Goal: Information Seeking & Learning: Check status

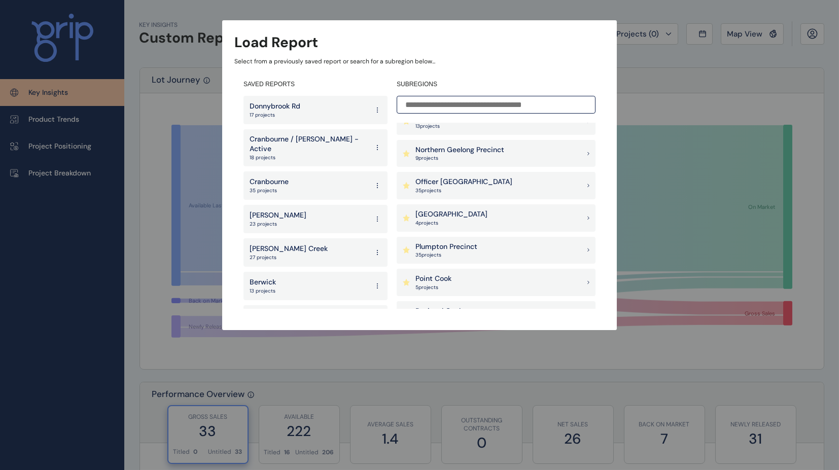
scroll to position [16, 0]
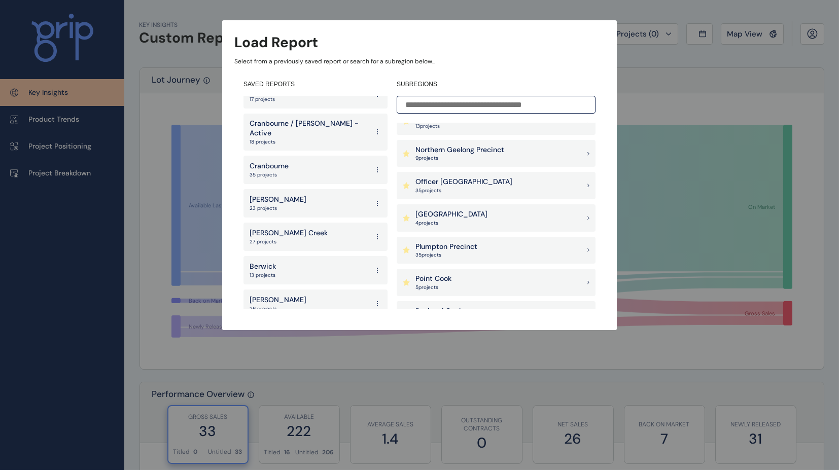
click at [298, 197] on div "[PERSON_NAME] 23 projects" at bounding box center [316, 203] width 144 height 28
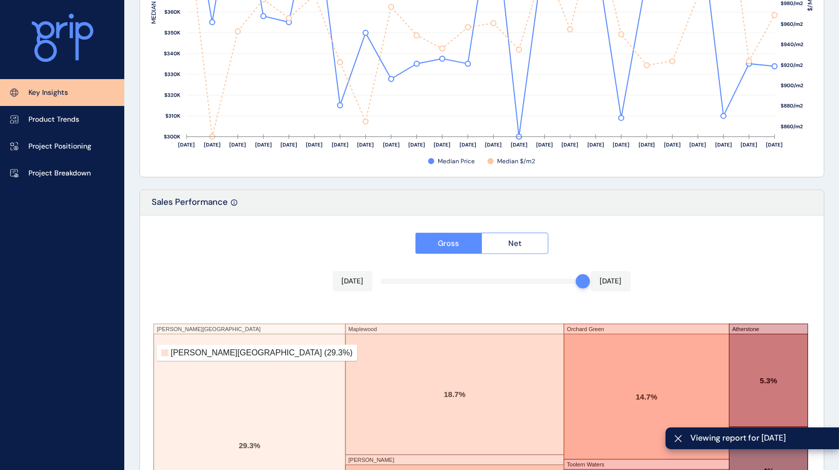
scroll to position [1665, 0]
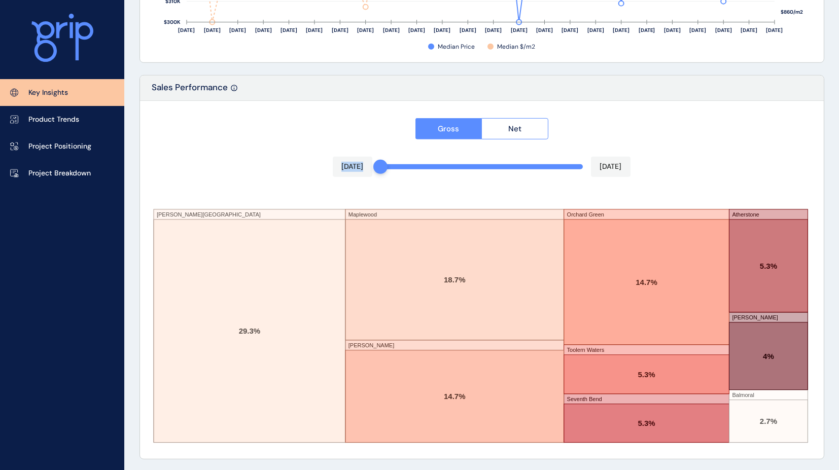
drag, startPoint x: 579, startPoint y: 162, endPoint x: 286, endPoint y: 174, distance: 292.6
click at [286, 174] on div "Gross Net [DATE] [DATE][STREET_ADDRESS][PERSON_NAME] [PERSON_NAME] [GEOGRAPHIC_…" at bounding box center [482, 280] width 684 height 358
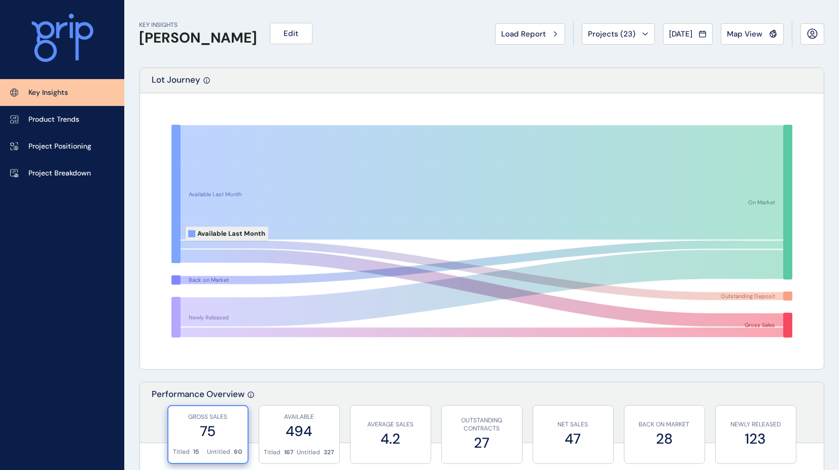
scroll to position [0, 0]
click at [641, 36] on div "Projects ( 23 )" at bounding box center [619, 34] width 60 height 10
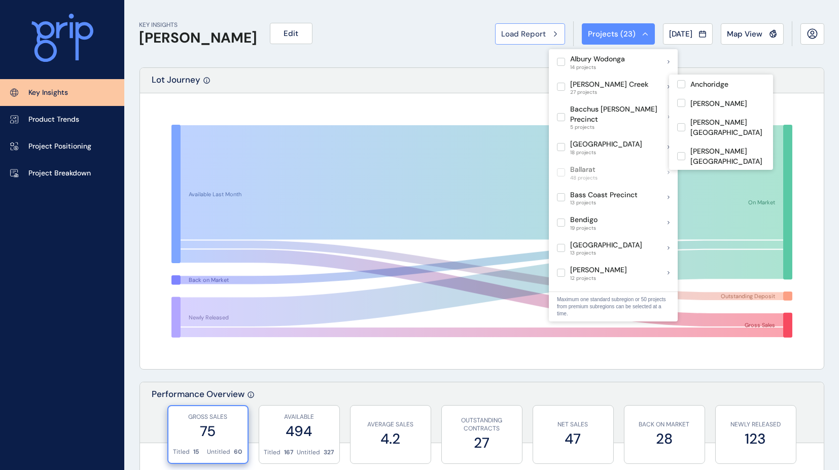
click at [535, 34] on span "Load Report" at bounding box center [524, 34] width 45 height 10
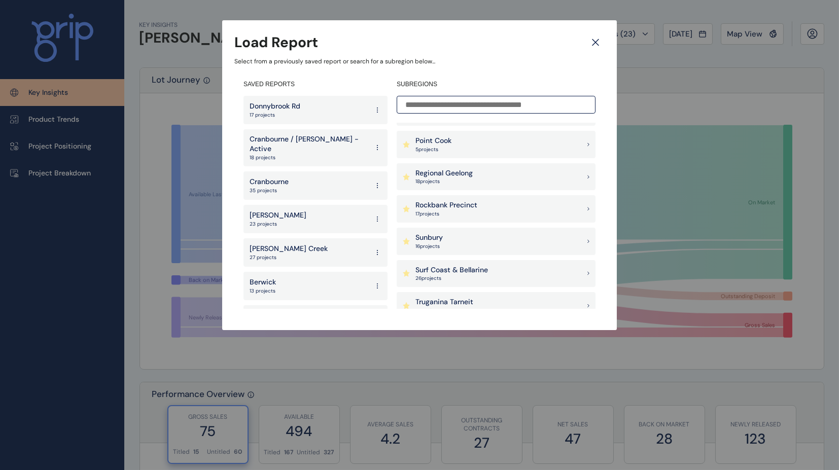
scroll to position [832, 0]
click at [460, 211] on p "17 project s" at bounding box center [447, 212] width 62 height 7
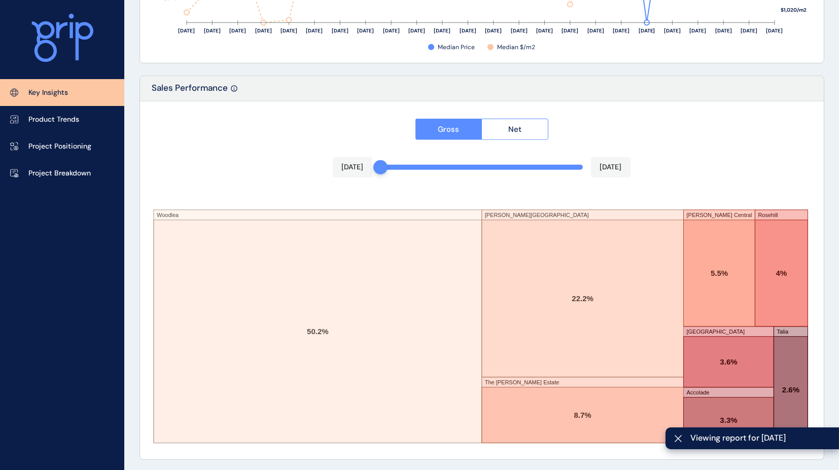
scroll to position [1665, 0]
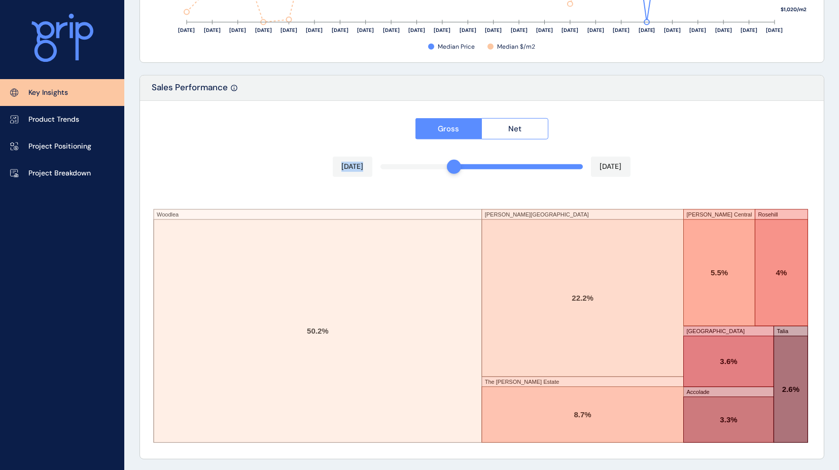
drag, startPoint x: 387, startPoint y: 162, endPoint x: 463, endPoint y: 164, distance: 75.7
click at [463, 164] on div "Gross Net [DATE] [DATE] [GEOGRAPHIC_DATA] [PERSON_NAME][GEOGRAPHIC_DATA] [GEOGR…" at bounding box center [482, 280] width 684 height 358
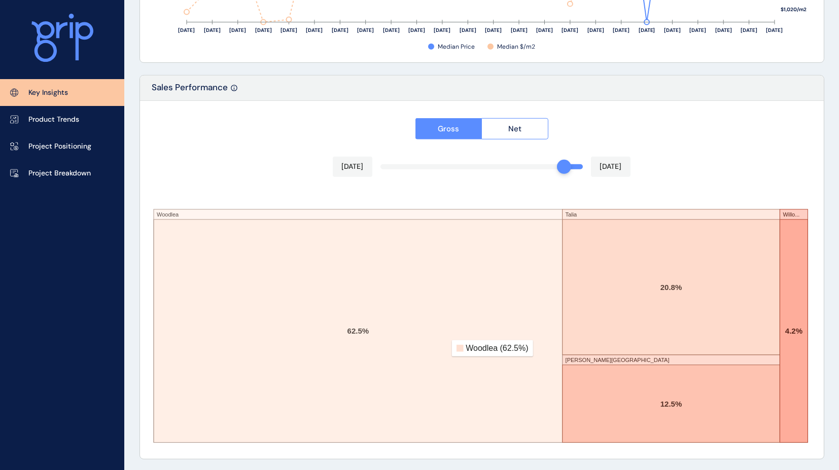
click at [561, 168] on div at bounding box center [482, 280] width 684 height 358
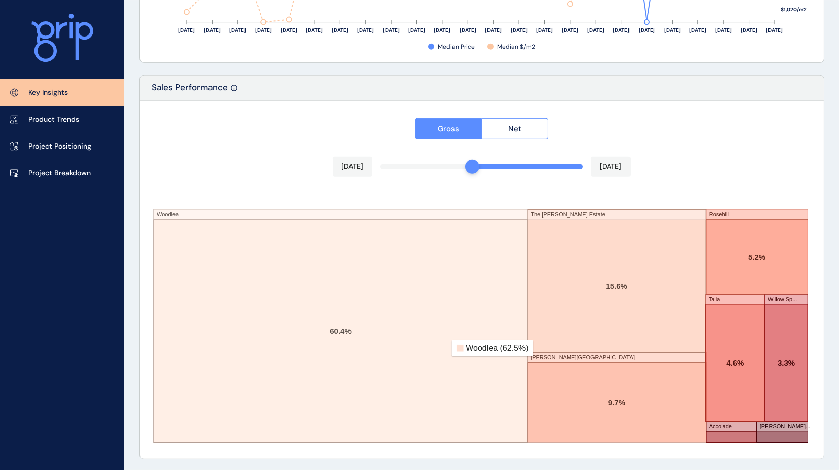
drag, startPoint x: 561, startPoint y: 166, endPoint x: 477, endPoint y: 168, distance: 84.8
click at [477, 168] on div at bounding box center [472, 167] width 14 height 14
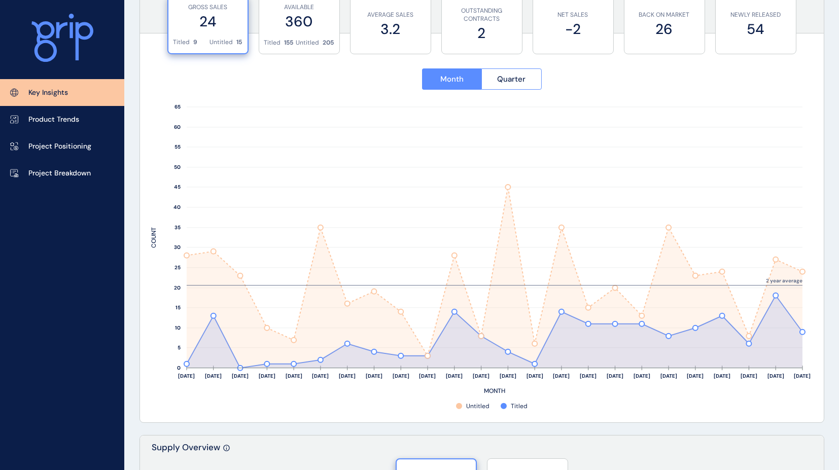
scroll to position [0, 0]
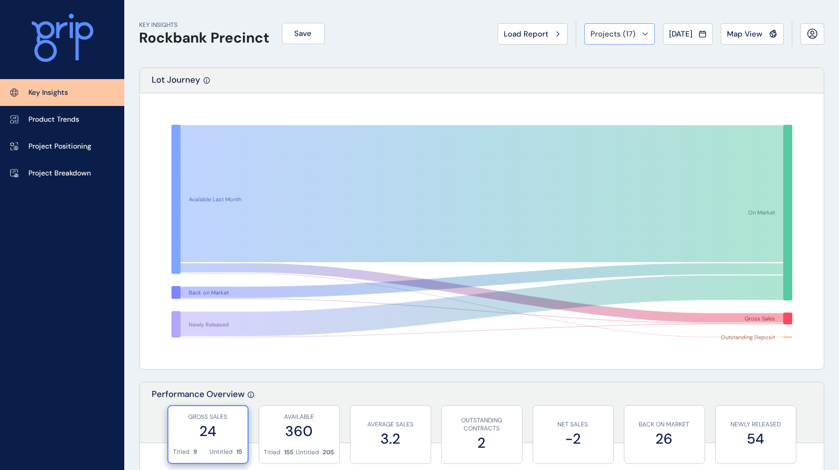
click at [643, 39] on button "Projects ( 17 )" at bounding box center [620, 33] width 71 height 21
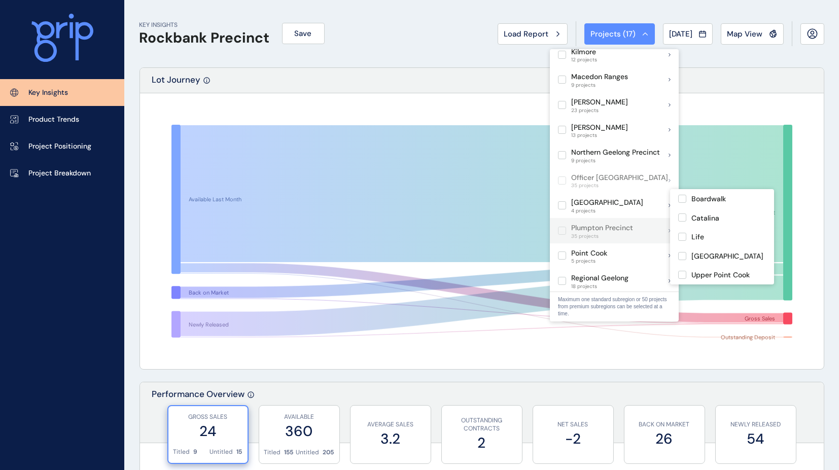
scroll to position [565, 0]
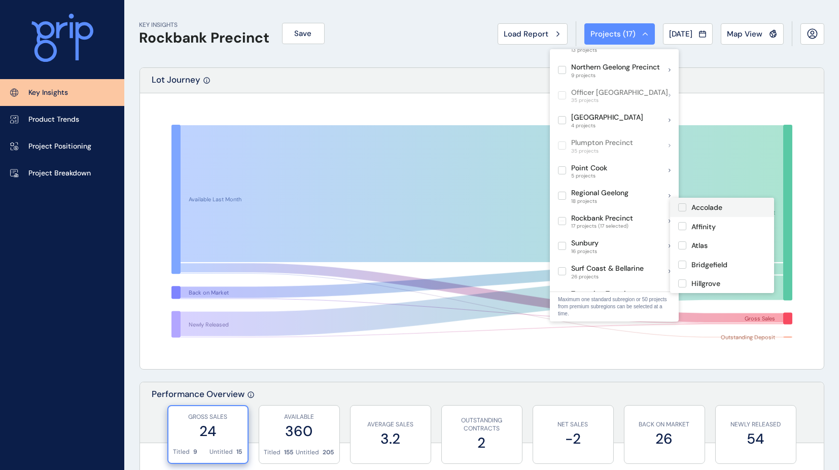
click at [683, 206] on label at bounding box center [683, 208] width 8 height 8
click at [681, 225] on label at bounding box center [683, 226] width 8 height 8
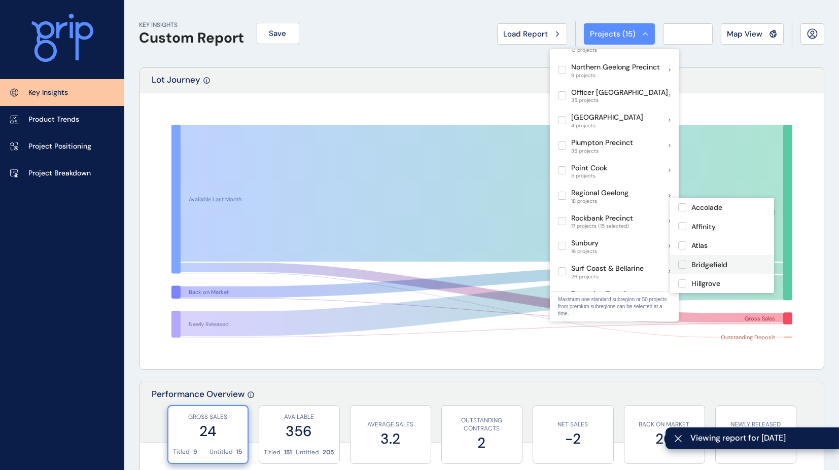
drag, startPoint x: 681, startPoint y: 242, endPoint x: 680, endPoint y: 260, distance: 17.8
click at [681, 243] on label at bounding box center [683, 246] width 8 height 8
drag, startPoint x: 679, startPoint y: 264, endPoint x: 689, endPoint y: 253, distance: 15.5
click at [679, 263] on label at bounding box center [683, 265] width 8 height 8
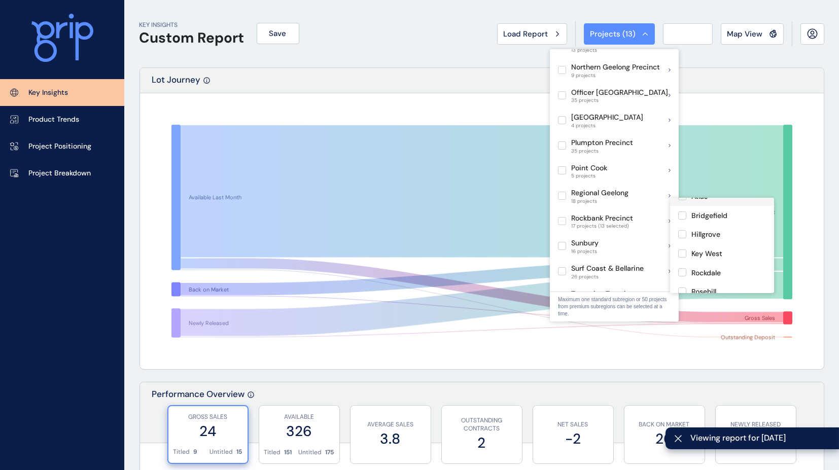
scroll to position [66, 0]
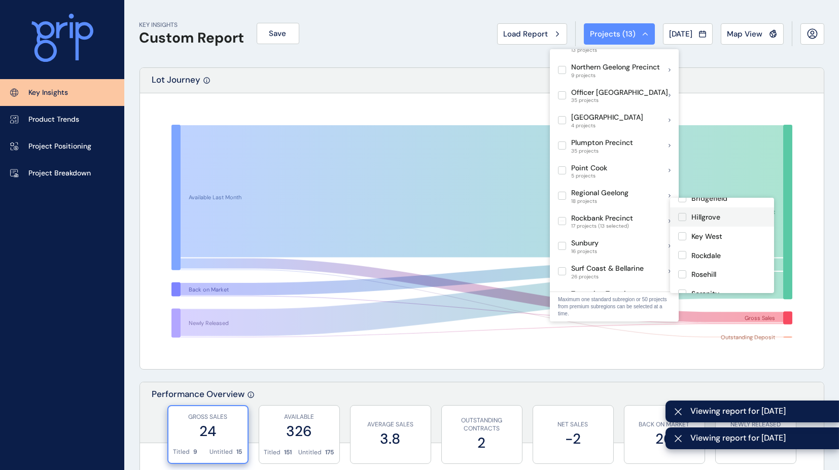
click at [682, 217] on label at bounding box center [683, 217] width 8 height 8
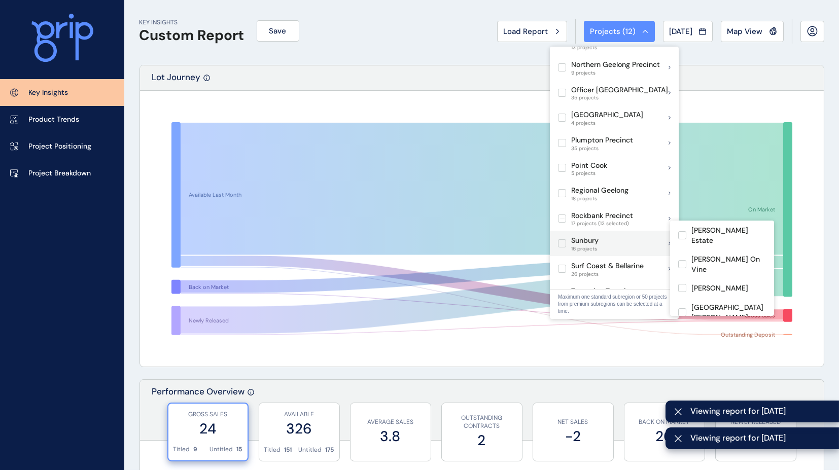
scroll to position [3, 0]
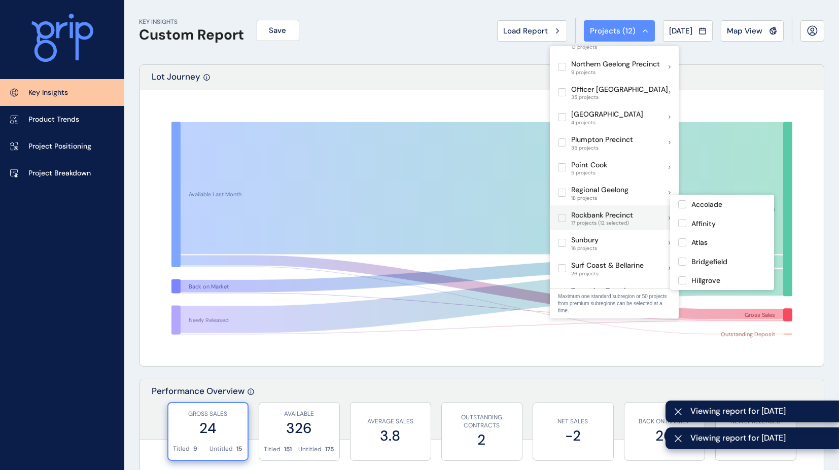
click at [562, 214] on label at bounding box center [562, 218] width 8 height 8
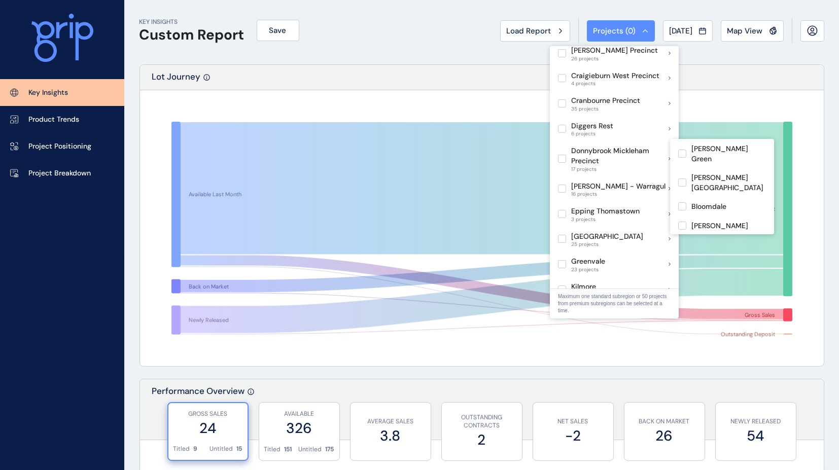
scroll to position [171, 0]
